Goal: Information Seeking & Learning: Learn about a topic

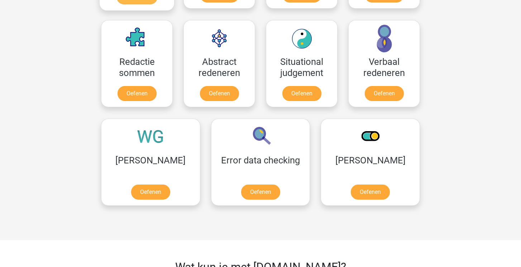
scroll to position [514, 0]
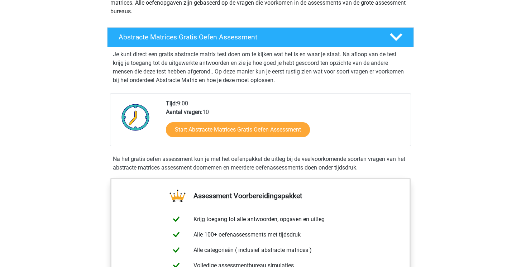
scroll to position [101, 0]
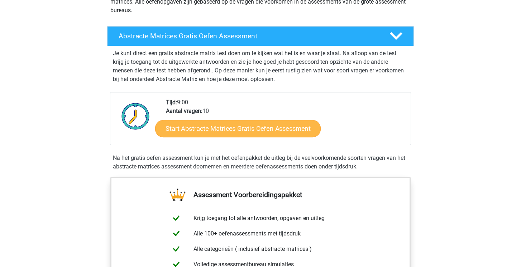
click at [245, 126] on link "Start Abstracte Matrices Gratis Oefen Assessment" at bounding box center [237, 128] width 165 height 17
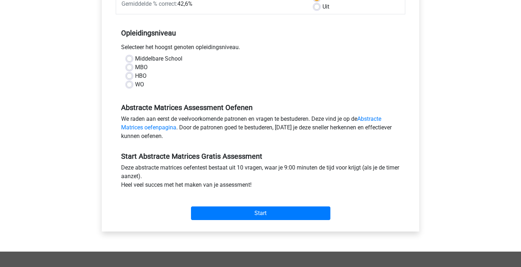
scroll to position [135, 0]
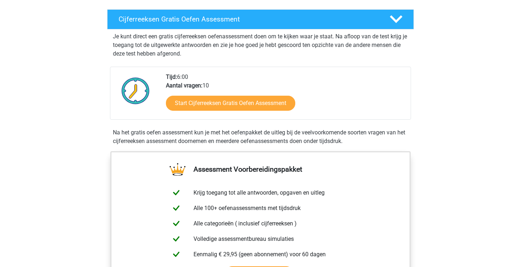
scroll to position [118, 0]
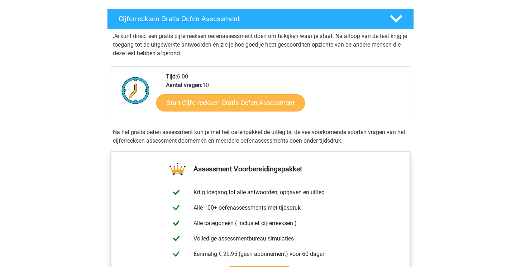
click at [196, 110] on link "Start Cijferreeksen Gratis Oefen Assessment" at bounding box center [230, 102] width 149 height 17
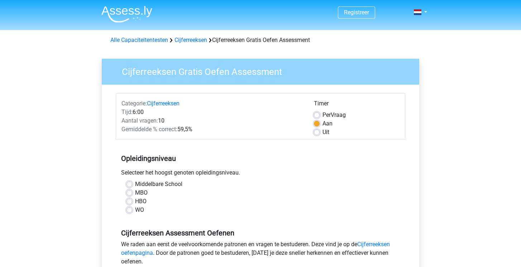
click at [135, 211] on label "WO" at bounding box center [139, 210] width 9 height 9
click at [130, 211] on input "WO" at bounding box center [129, 209] width 6 height 7
radio input "true"
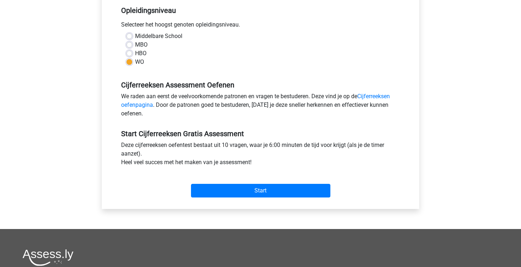
scroll to position [148, 0]
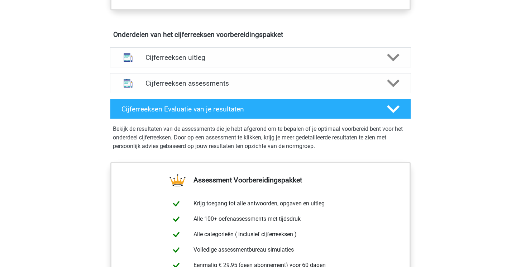
scroll to position [410, 0]
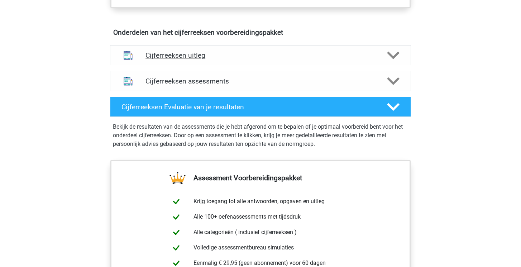
click at [233, 59] on h4 "Cijferreeksen uitleg" at bounding box center [260, 55] width 230 height 8
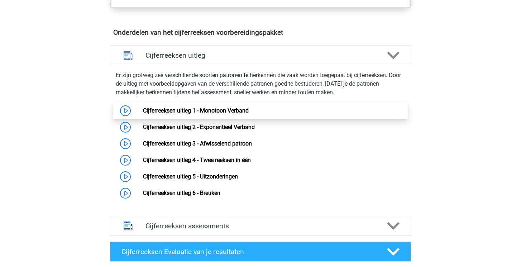
click at [198, 114] on link "Cijferreeksen uitleg 1 - Monotoon Verband" at bounding box center [196, 110] width 106 height 7
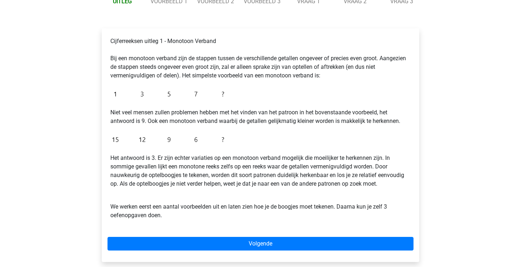
scroll to position [95, 0]
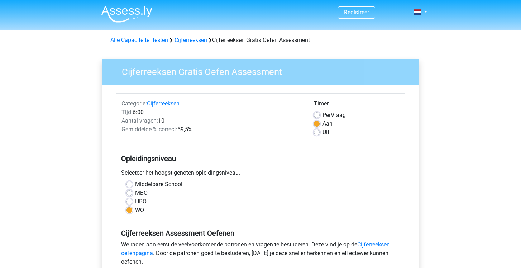
scroll to position [148, 0]
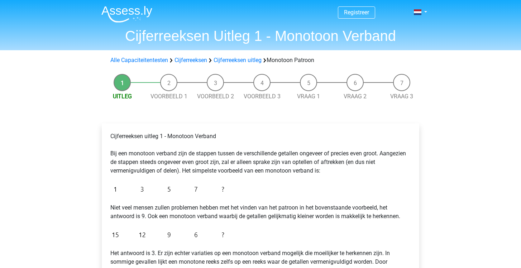
scroll to position [95, 0]
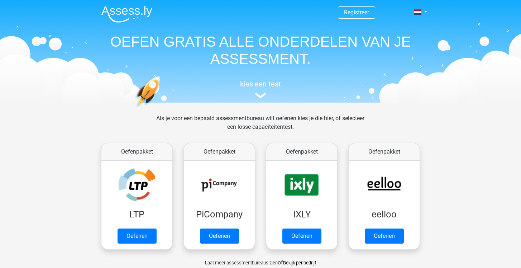
scroll to position [514, 0]
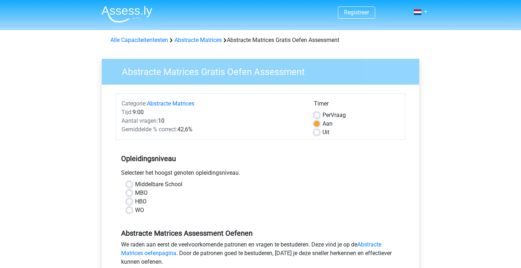
scroll to position [135, 0]
